Goal: Information Seeking & Learning: Learn about a topic

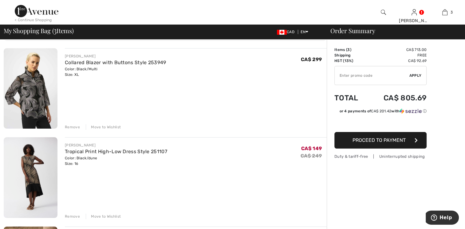
scroll to position [31, 0]
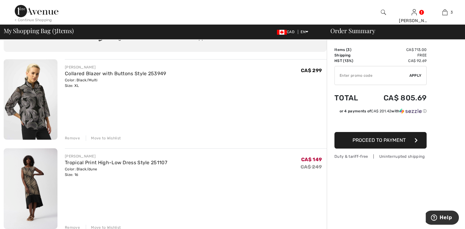
click at [33, 108] on img at bounding box center [31, 99] width 54 height 81
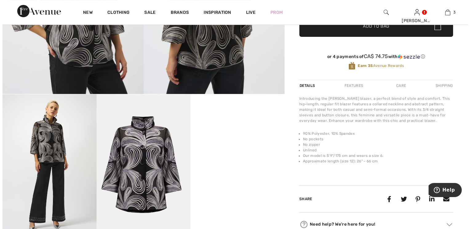
scroll to position [62, 0]
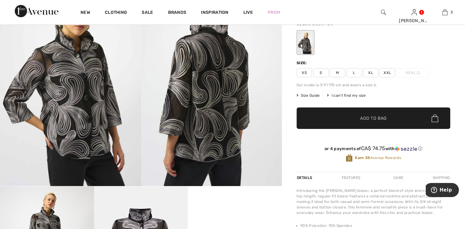
click at [85, 110] on img at bounding box center [70, 80] width 141 height 211
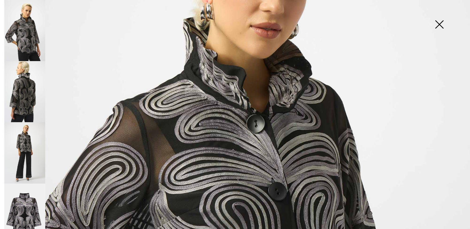
scroll to position [129, 0]
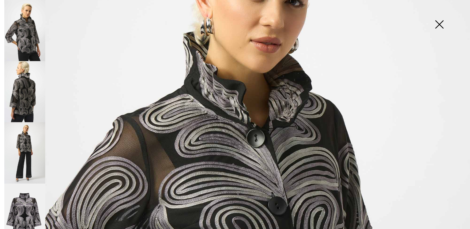
click at [21, 96] on img at bounding box center [24, 91] width 41 height 61
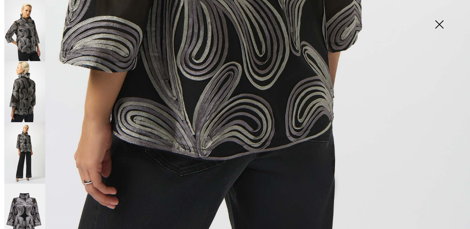
scroll to position [467, 0]
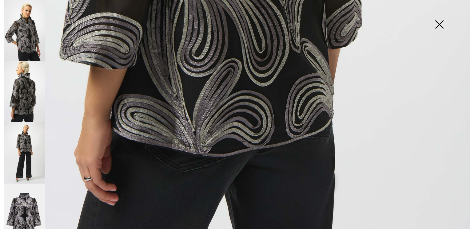
click at [21, 149] on img at bounding box center [24, 152] width 41 height 61
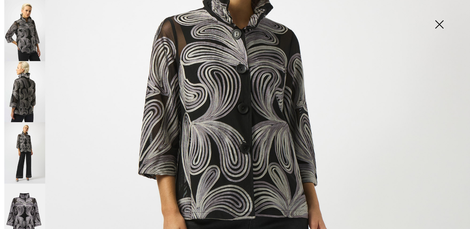
scroll to position [98, 0]
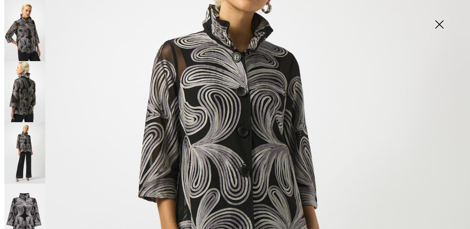
click at [25, 204] on img at bounding box center [24, 215] width 41 height 62
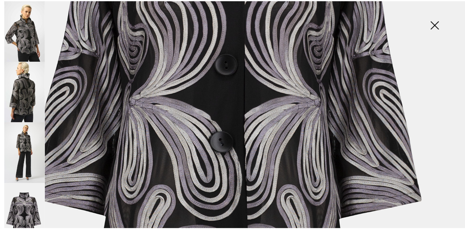
scroll to position [315, 0]
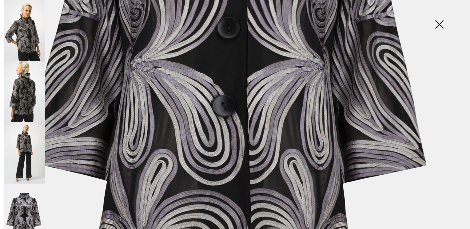
click at [438, 24] on img at bounding box center [439, 25] width 31 height 32
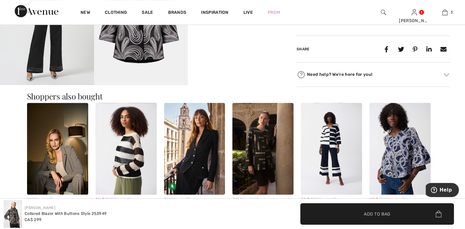
scroll to position [308, 0]
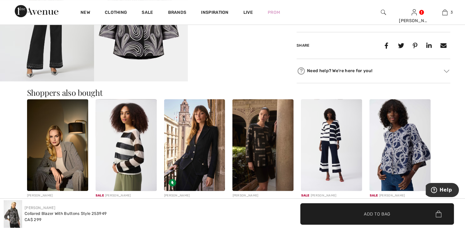
click at [267, 162] on img at bounding box center [262, 145] width 61 height 92
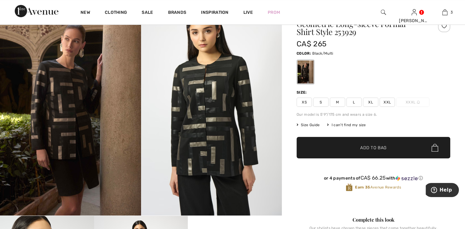
scroll to position [31, 0]
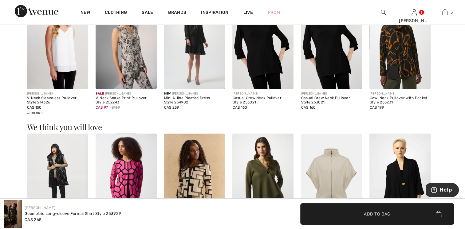
scroll to position [646, 0]
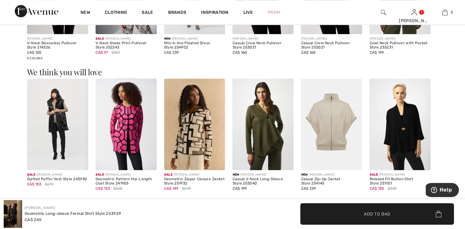
click at [193, 140] on img at bounding box center [194, 125] width 61 height 92
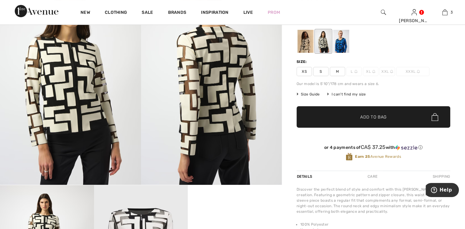
scroll to position [62, 0]
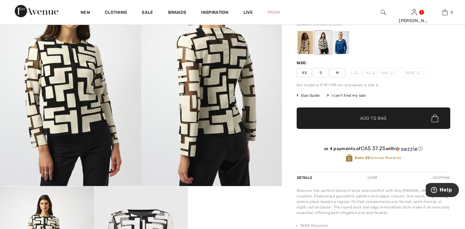
click at [304, 46] on div at bounding box center [306, 42] width 16 height 23
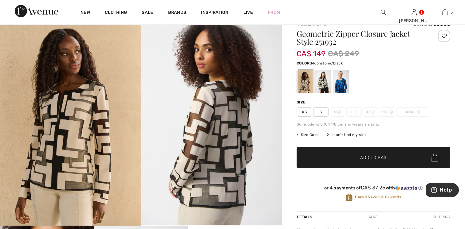
scroll to position [0, 0]
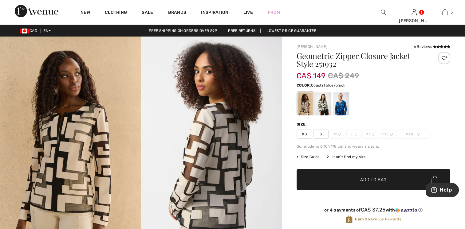
click at [341, 109] on div at bounding box center [341, 104] width 16 height 23
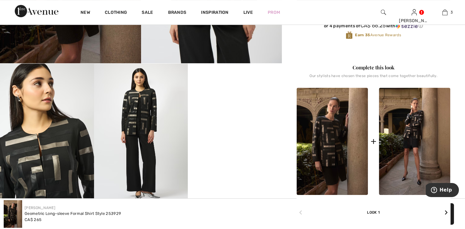
scroll to position [92, 0]
